Goal: Information Seeking & Learning: Learn about a topic

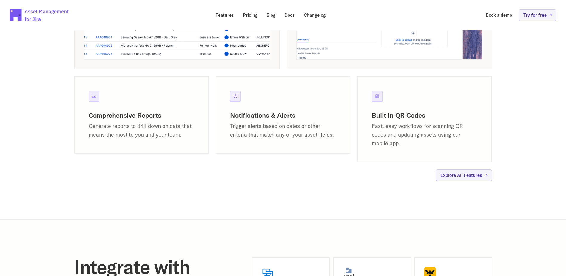
scroll to position [525, 0]
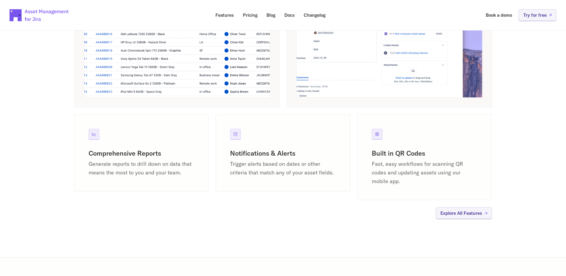
click at [255, 160] on p "Trigger alerts based on dates or other criteria that match any of your asset fi…" at bounding box center [283, 168] width 106 height 17
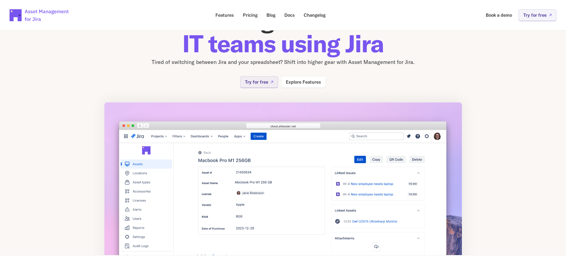
scroll to position [0, 0]
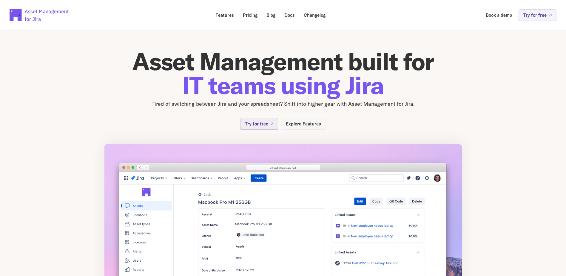
click at [320, 122] on p "Explore Features" at bounding box center [303, 123] width 35 height 4
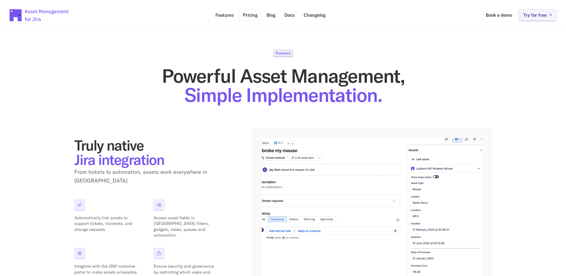
click at [258, 19] on link "Pricing" at bounding box center [250, 15] width 23 height 12
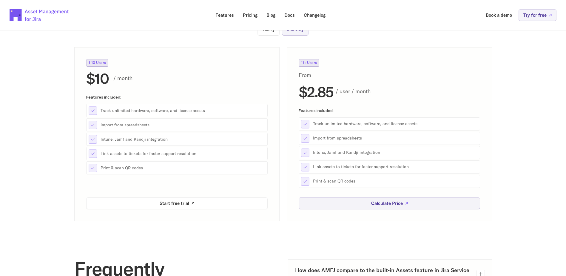
scroll to position [209, 0]
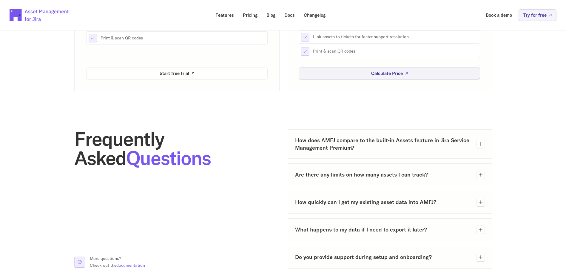
click at [406, 146] on h3 "How does AMFJ compare to the built-in Assets feature in Jira Service Management…" at bounding box center [383, 143] width 177 height 15
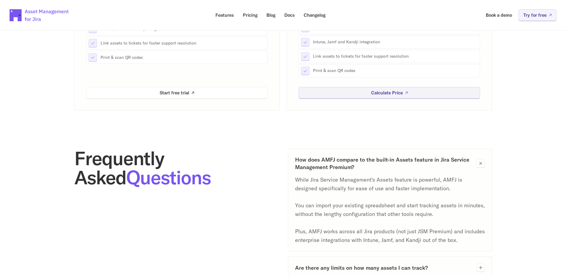
scroll to position [179, 0]
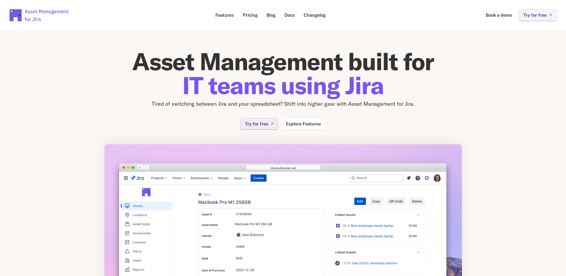
click at [225, 14] on p "Features" at bounding box center [224, 15] width 18 height 4
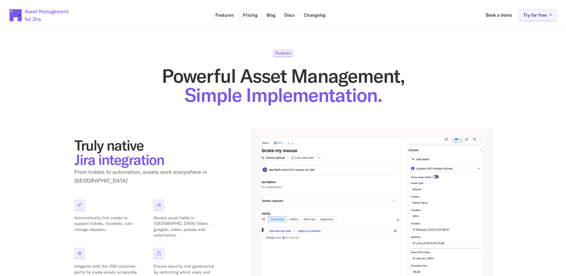
click at [257, 13] on p "Pricing" at bounding box center [250, 15] width 15 height 4
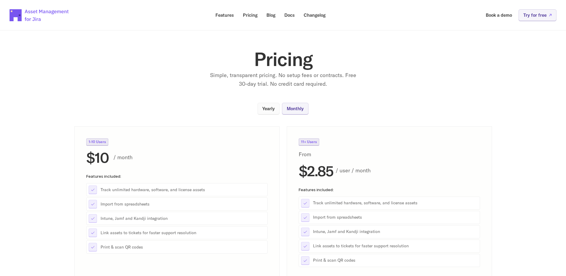
click at [263, 104] on link "Yearly" at bounding box center [268, 109] width 22 height 12
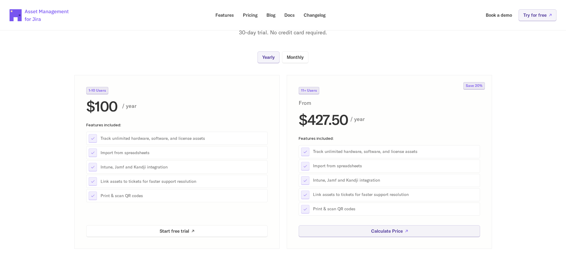
scroll to position [60, 0]
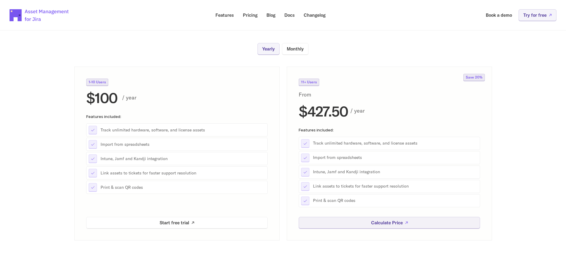
click at [372, 229] on div "11+ Users From $427.50 / year Features included: Track unlimited hardware, soft…" at bounding box center [389, 154] width 205 height 174
click at [371, 222] on p "Calculate Price" at bounding box center [387, 222] width 32 height 4
